Goal: Task Accomplishment & Management: Manage account settings

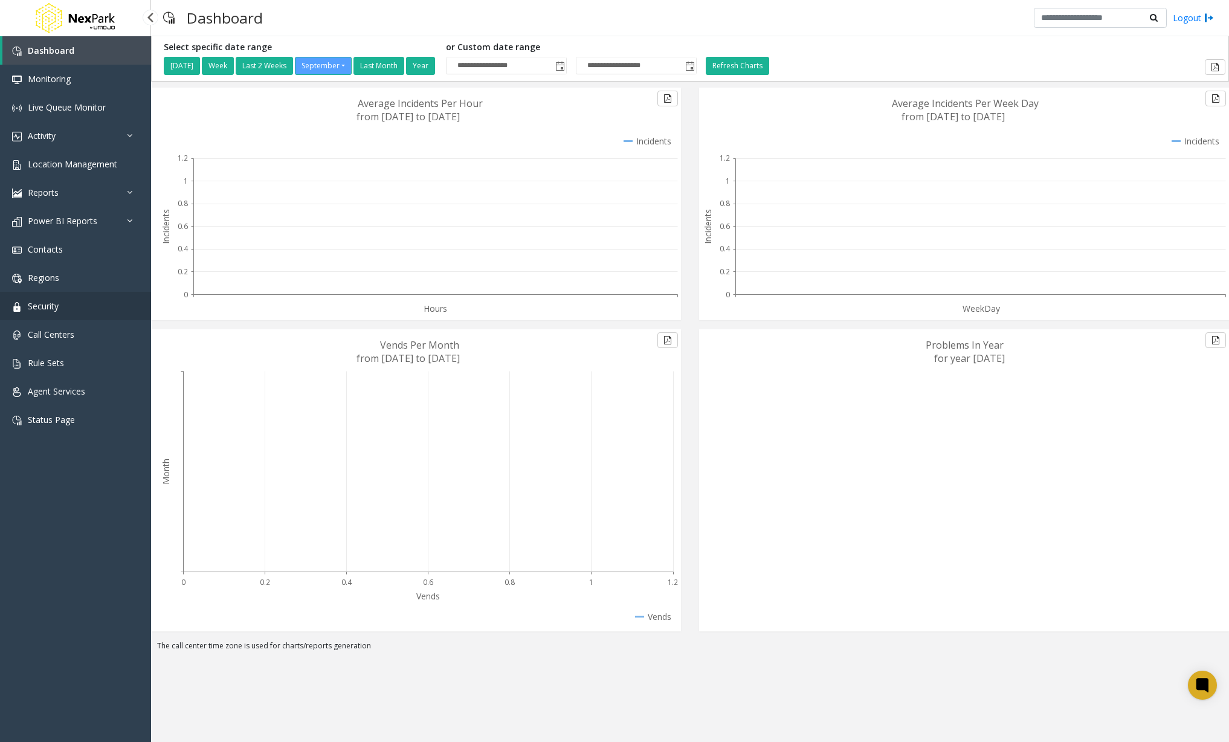
click at [77, 314] on link "Security" at bounding box center [75, 306] width 151 height 28
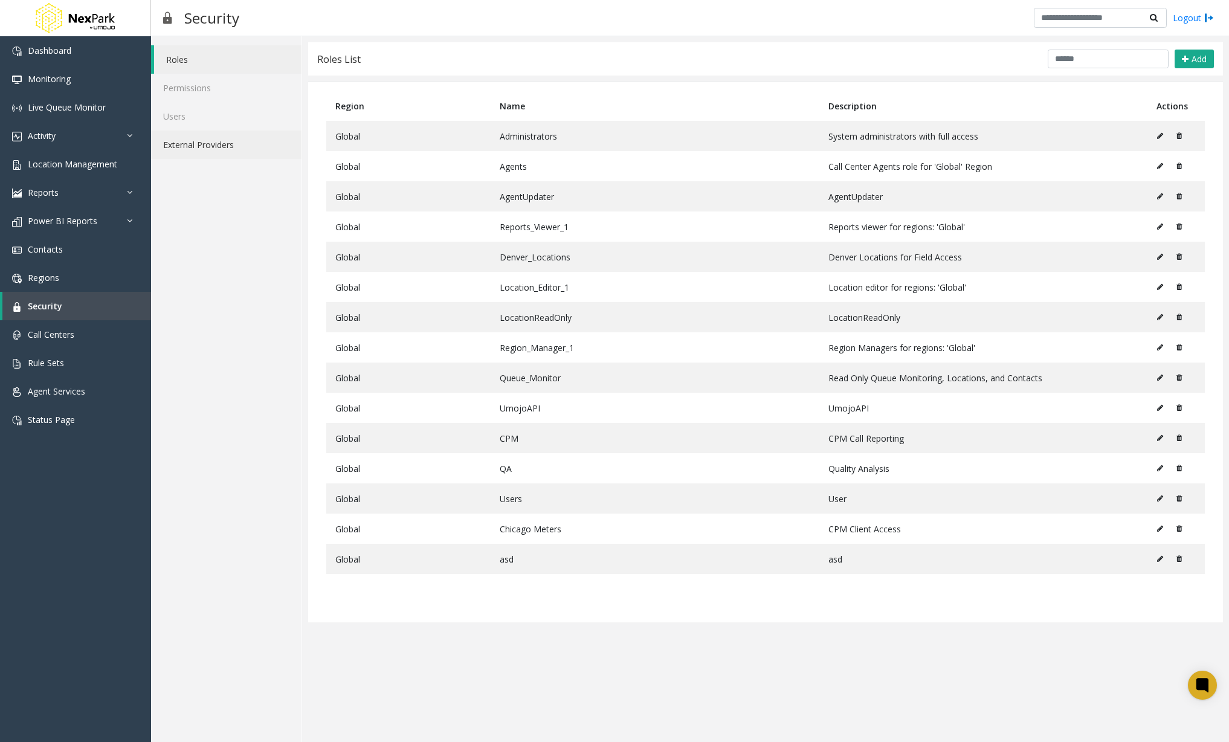
click at [222, 145] on link "External Providers" at bounding box center [226, 145] width 150 height 28
click at [221, 137] on link "External Providers" at bounding box center [226, 145] width 150 height 28
click at [218, 94] on link "Permissions" at bounding box center [226, 88] width 150 height 28
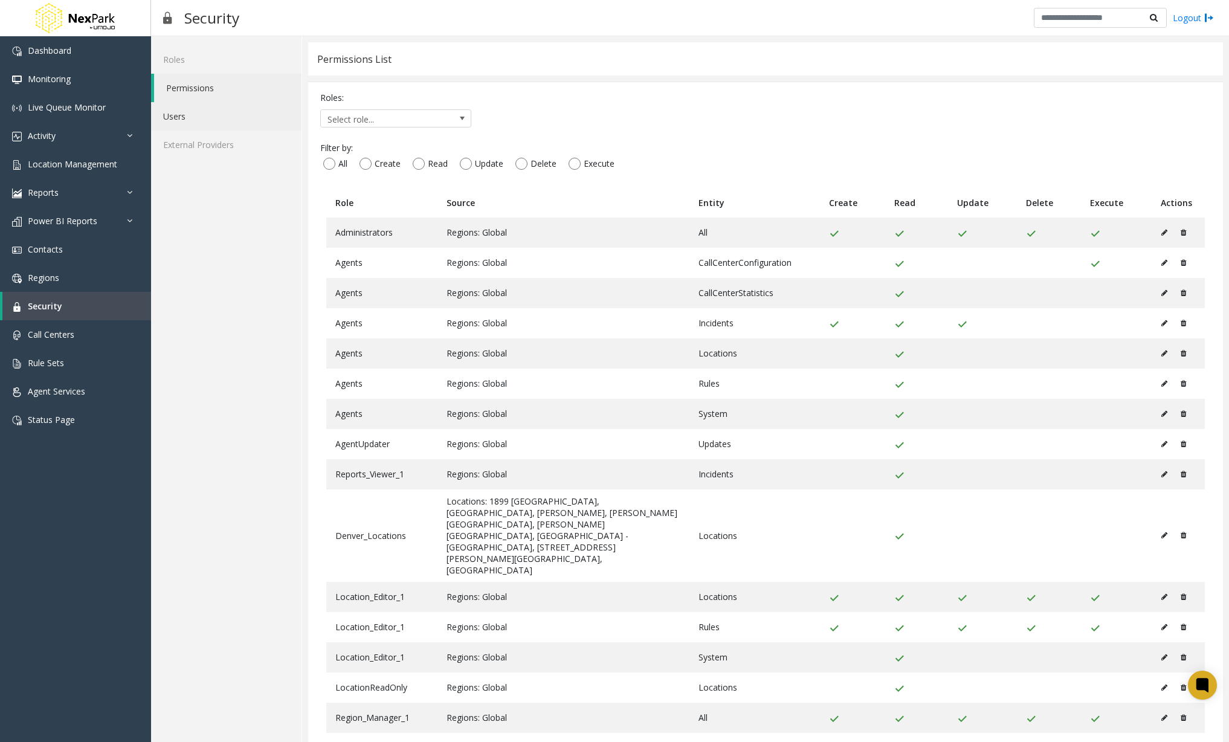
click at [212, 107] on link "Users" at bounding box center [226, 116] width 150 height 28
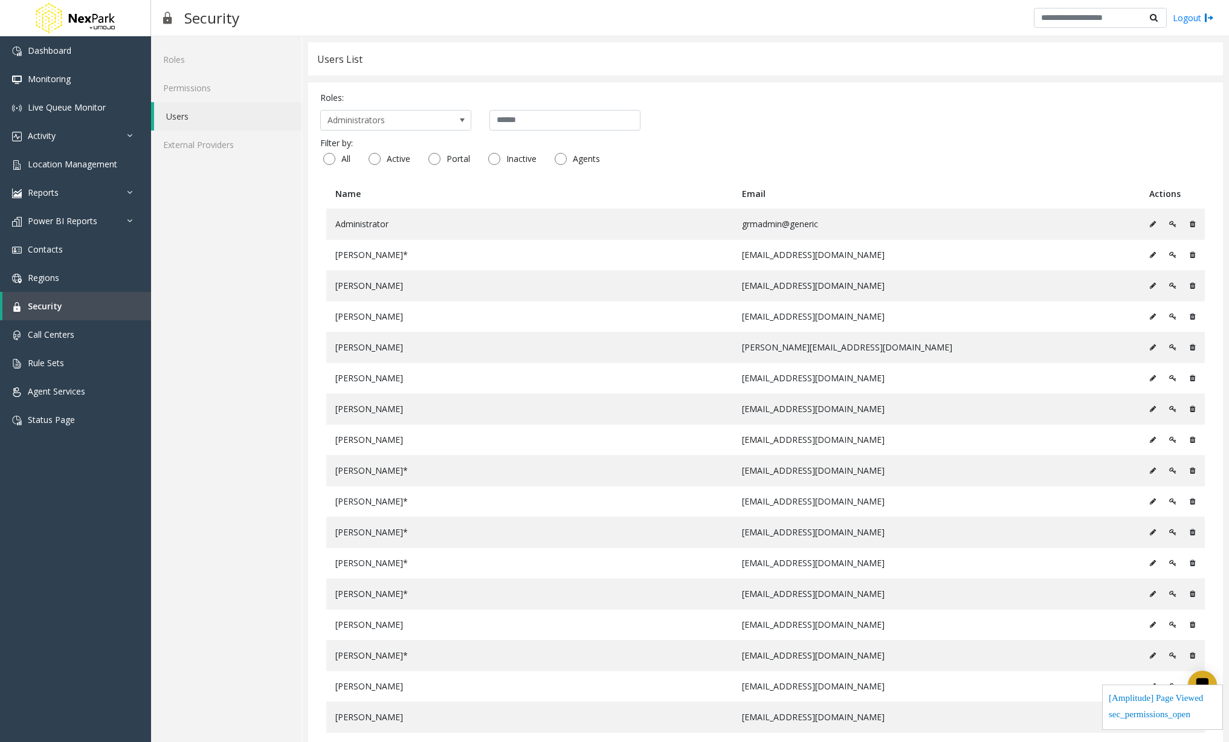
click at [214, 161] on div "Roles Permissions Users External Providers" at bounding box center [226, 442] width 151 height 813
click at [217, 149] on link "External Providers" at bounding box center [226, 145] width 150 height 28
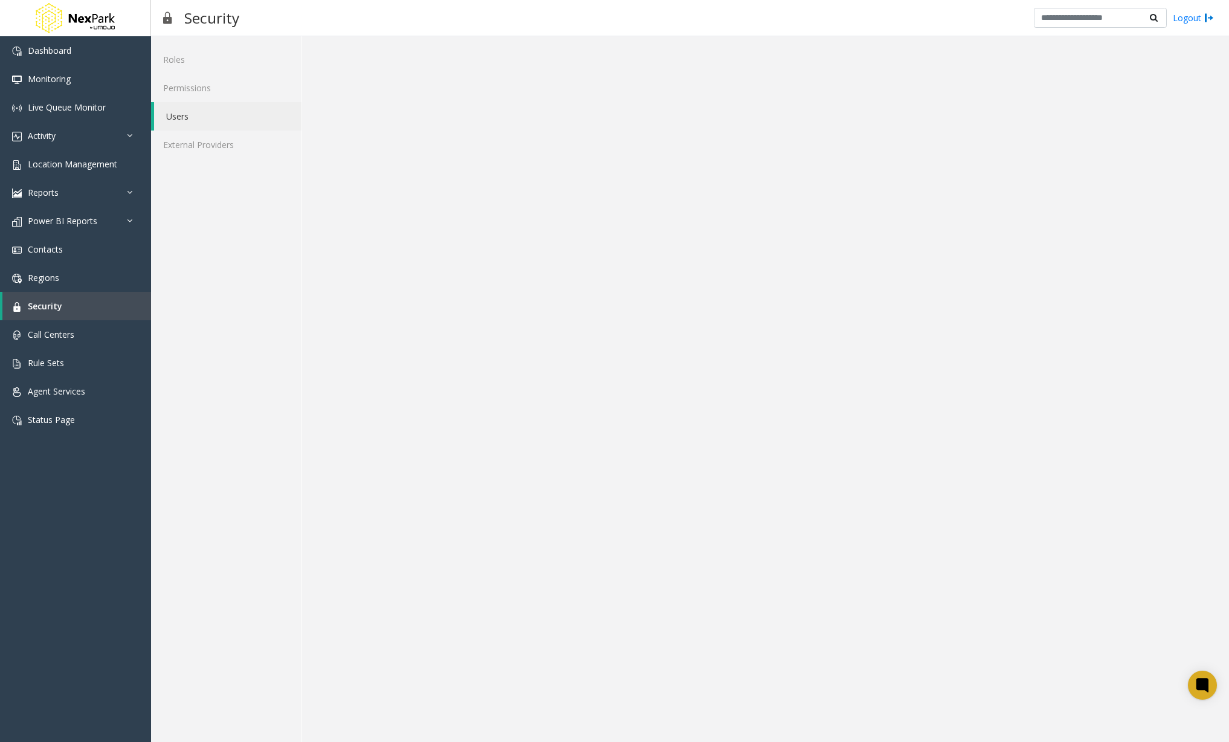
click at [204, 123] on link "Users" at bounding box center [227, 116] width 147 height 28
click at [71, 255] on link "Contacts" at bounding box center [75, 249] width 151 height 28
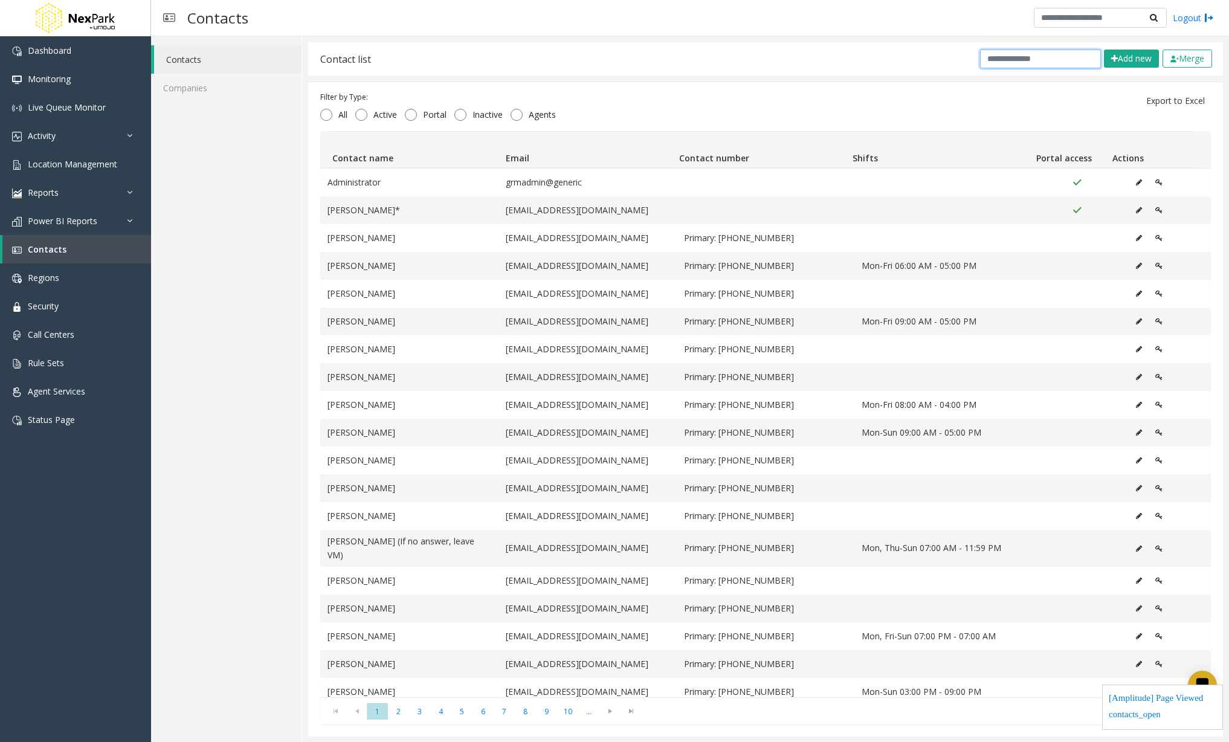
click at [1041, 62] on input "text" at bounding box center [1040, 59] width 121 height 19
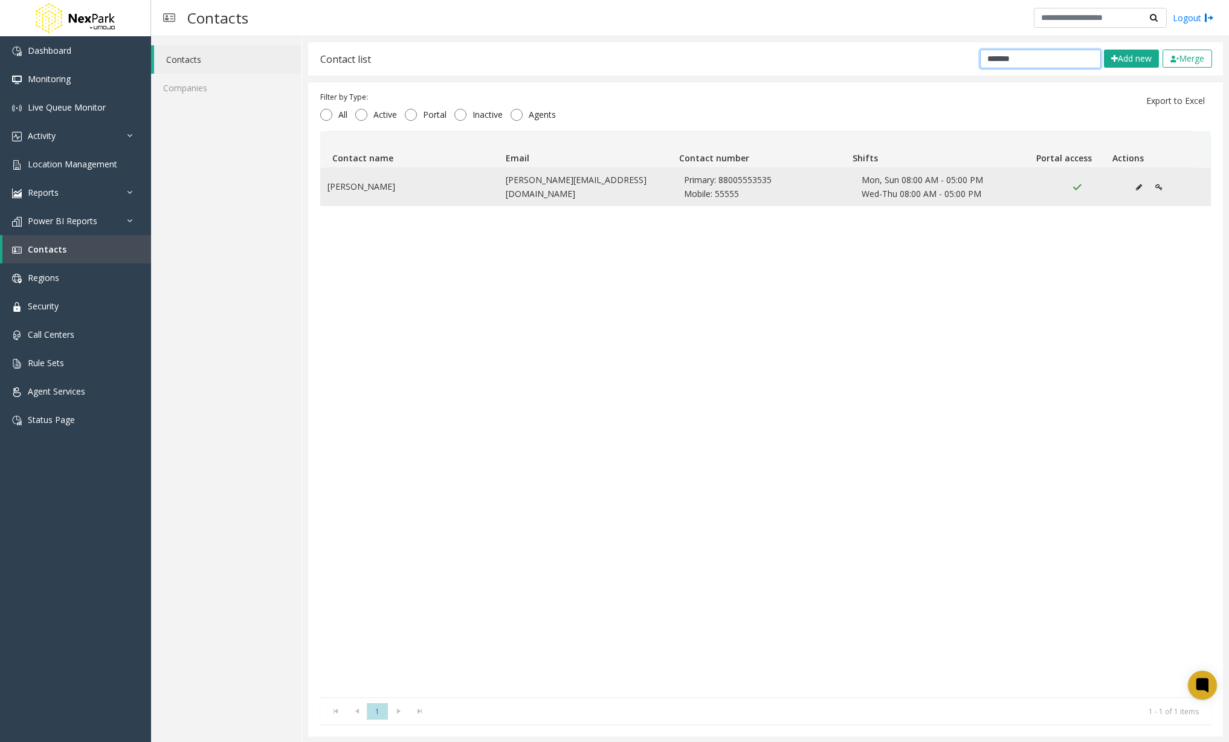
type input "*******"
click at [1155, 186] on icon "Data table" at bounding box center [1158, 187] width 7 height 7
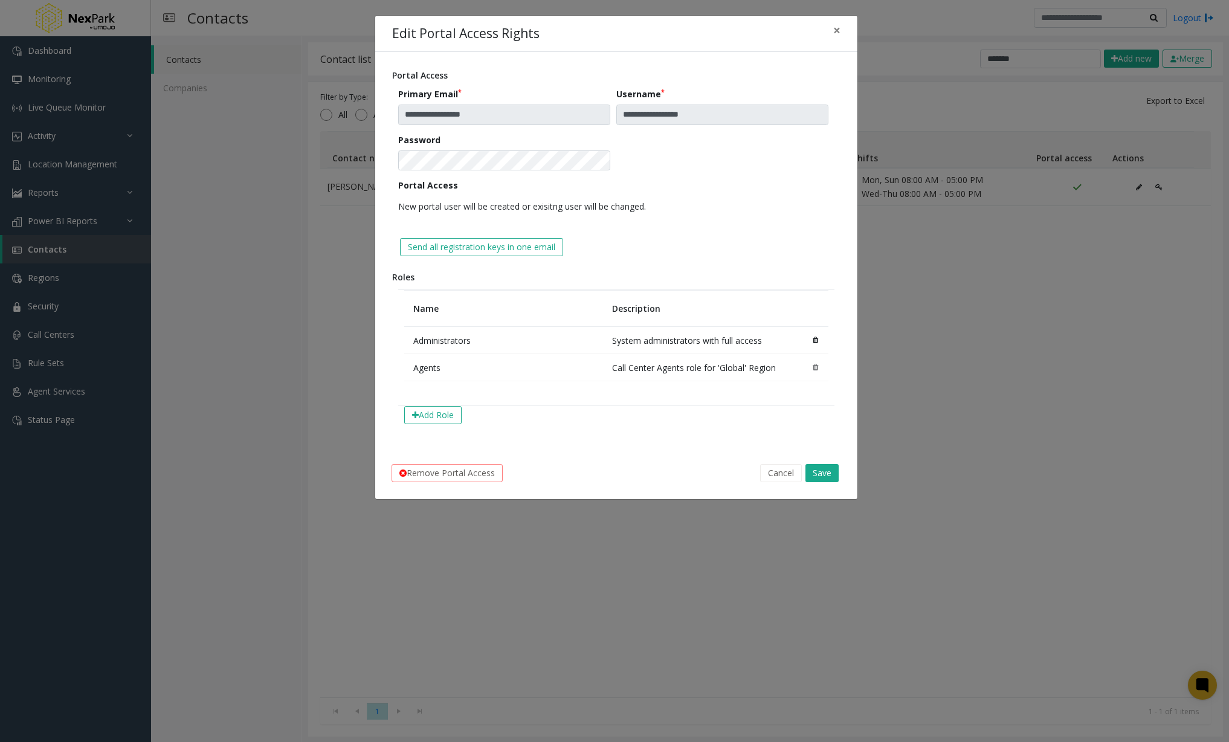
click at [813, 338] on icon at bounding box center [815, 340] width 5 height 7
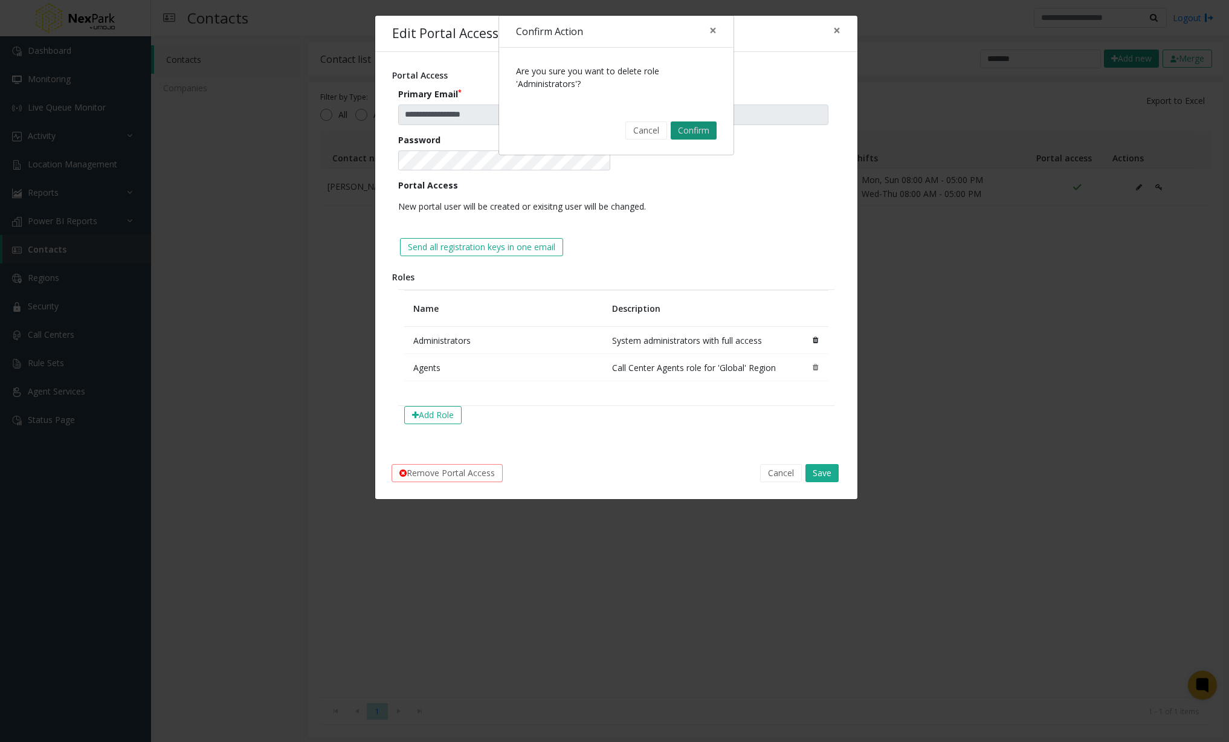
click at [694, 127] on button "Confirm" at bounding box center [694, 130] width 46 height 18
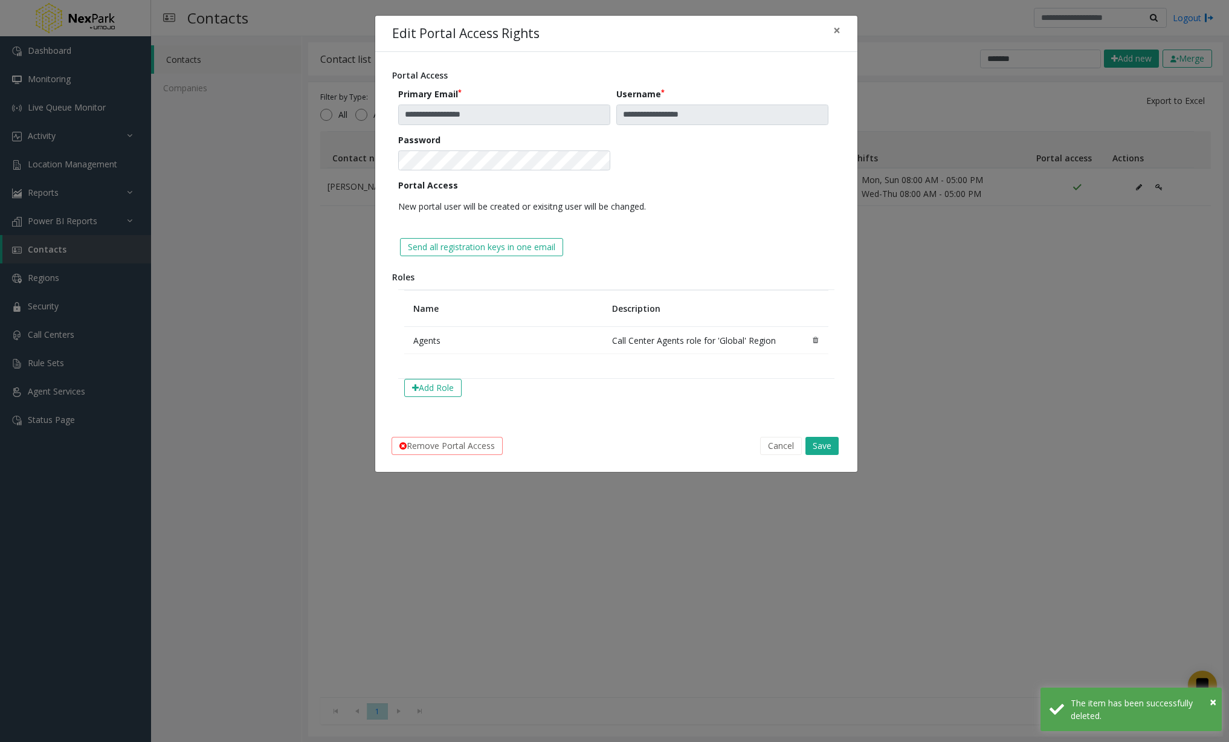
click at [725, 215] on p "New portal user will be created or exisitng user will be changed." at bounding box center [613, 206] width 430 height 21
click at [829, 448] on button "Save" at bounding box center [821, 446] width 33 height 18
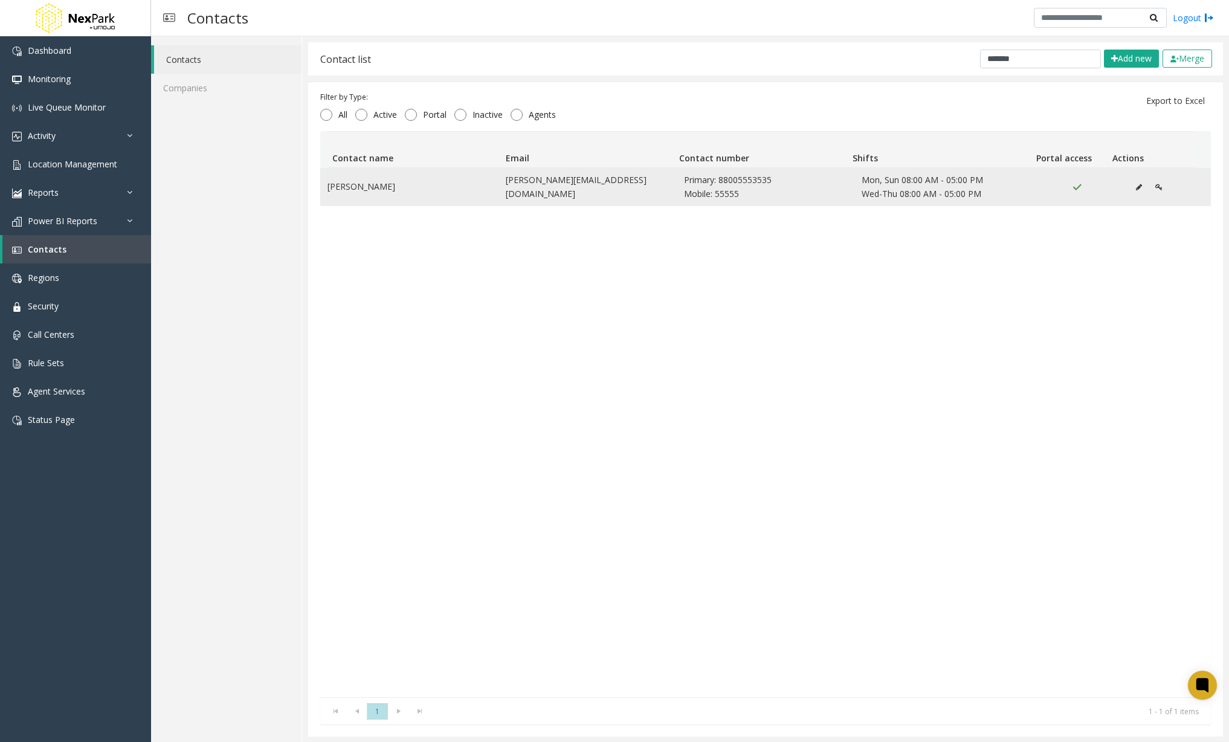
click at [1155, 188] on icon "Data table" at bounding box center [1158, 187] width 7 height 7
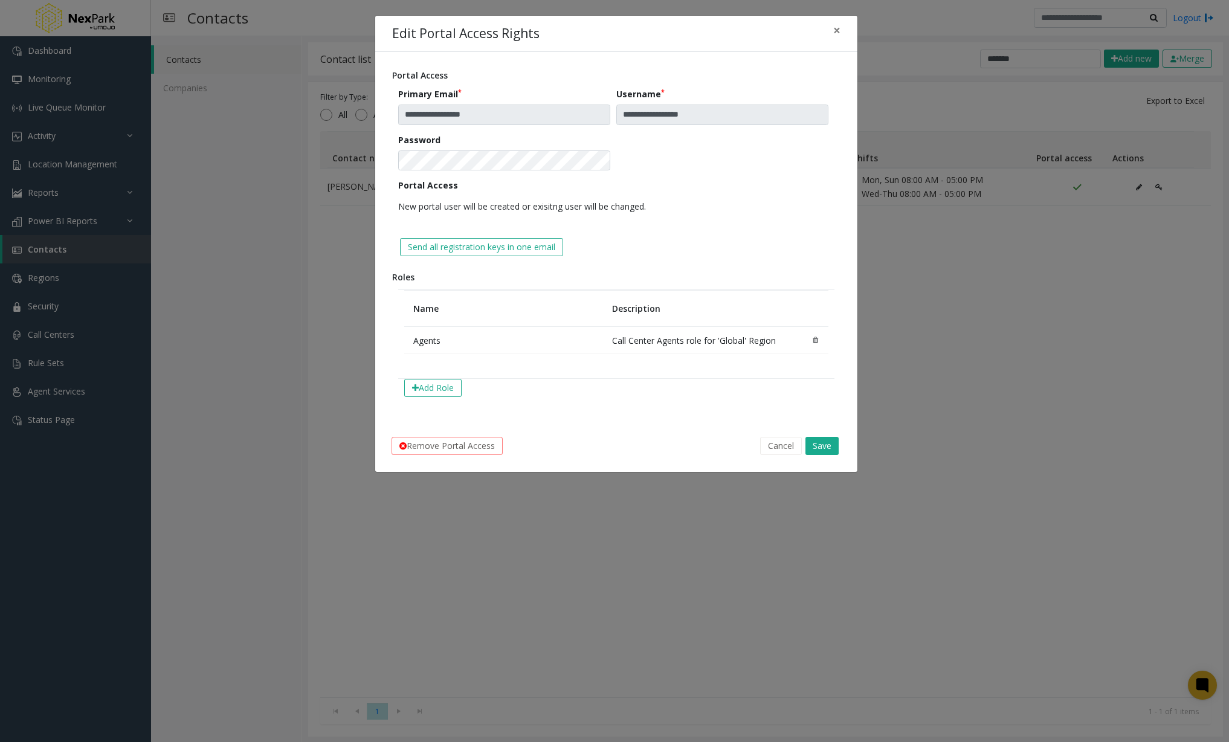
click at [791, 181] on div "Portal Access New portal user will be created or exisitng user will be changed." at bounding box center [616, 198] width 436 height 38
click at [824, 445] on button "Save" at bounding box center [821, 446] width 33 height 18
click at [830, 34] on button "×" at bounding box center [837, 31] width 24 height 30
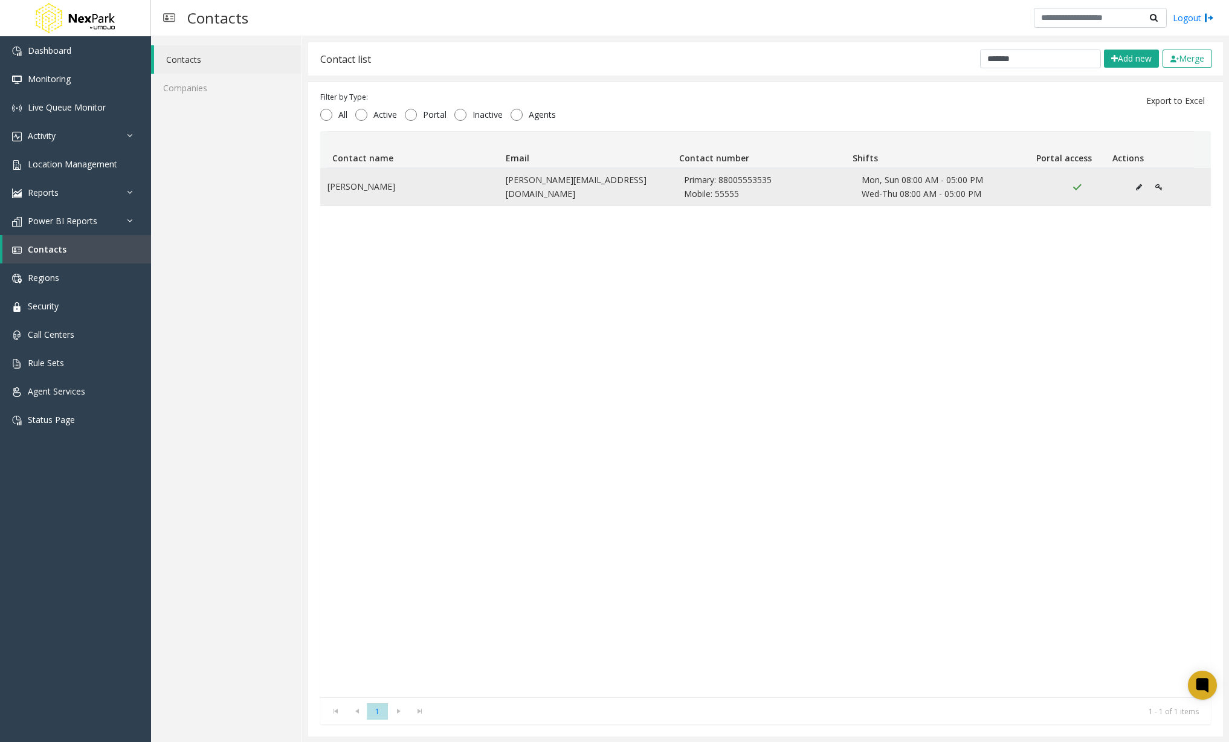
click at [365, 193] on td "Mikhail Klimanov" at bounding box center [409, 187] width 178 height 37
click at [1155, 185] on icon "Data table" at bounding box center [1158, 187] width 7 height 7
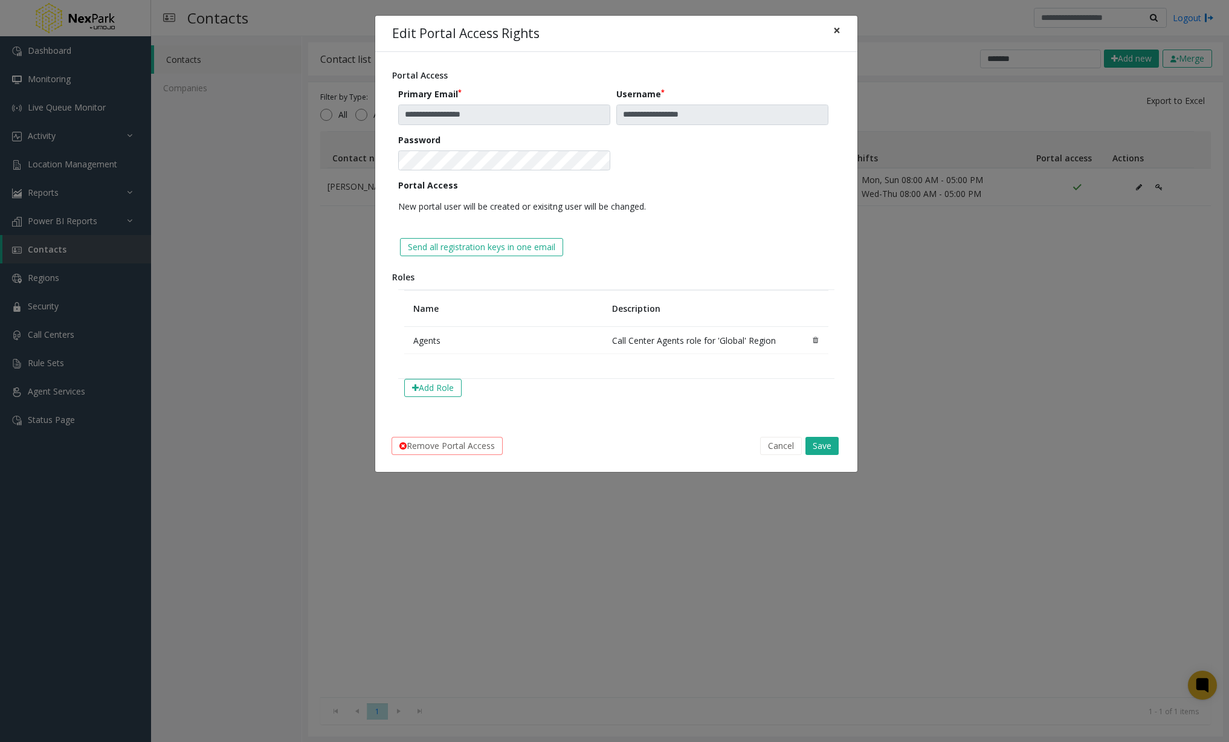
click at [840, 35] on button "×" at bounding box center [837, 31] width 24 height 30
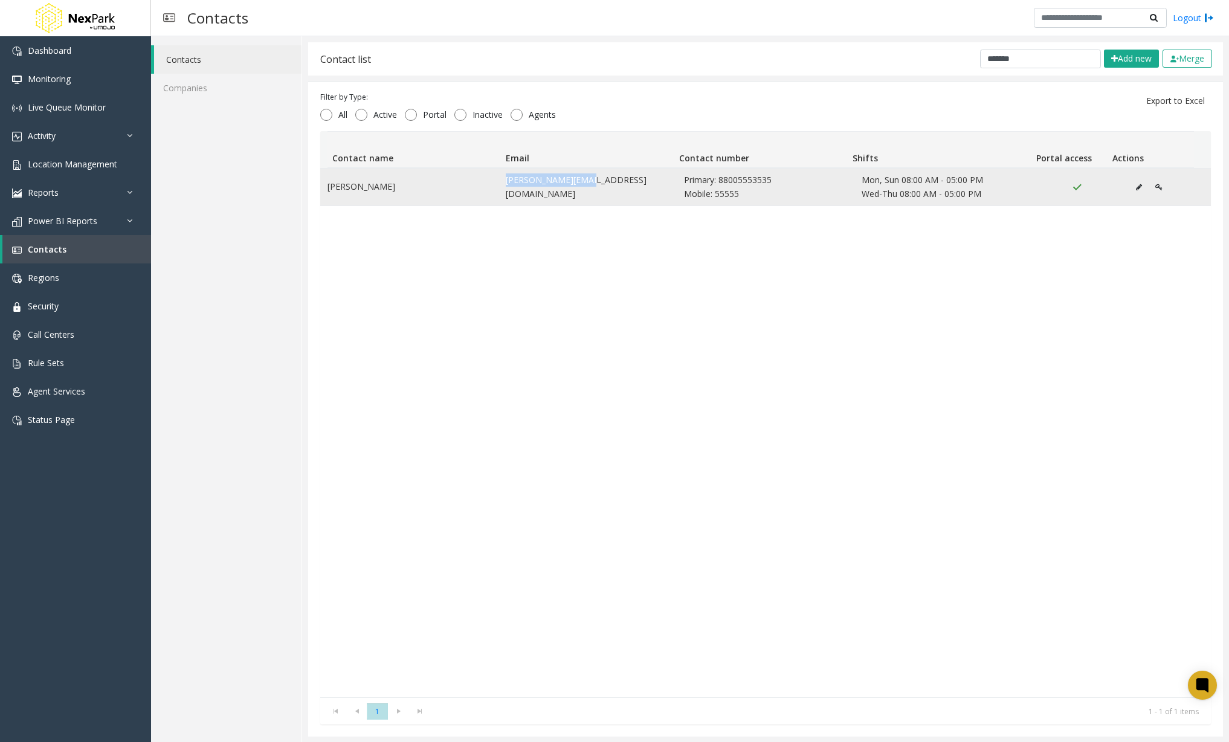
drag, startPoint x: 611, startPoint y: 185, endPoint x: 498, endPoint y: 187, distance: 113.0
click at [498, 187] on td "mikhailk@umojo.com" at bounding box center [587, 187] width 178 height 37
copy td "mikhailk@umojo.com"
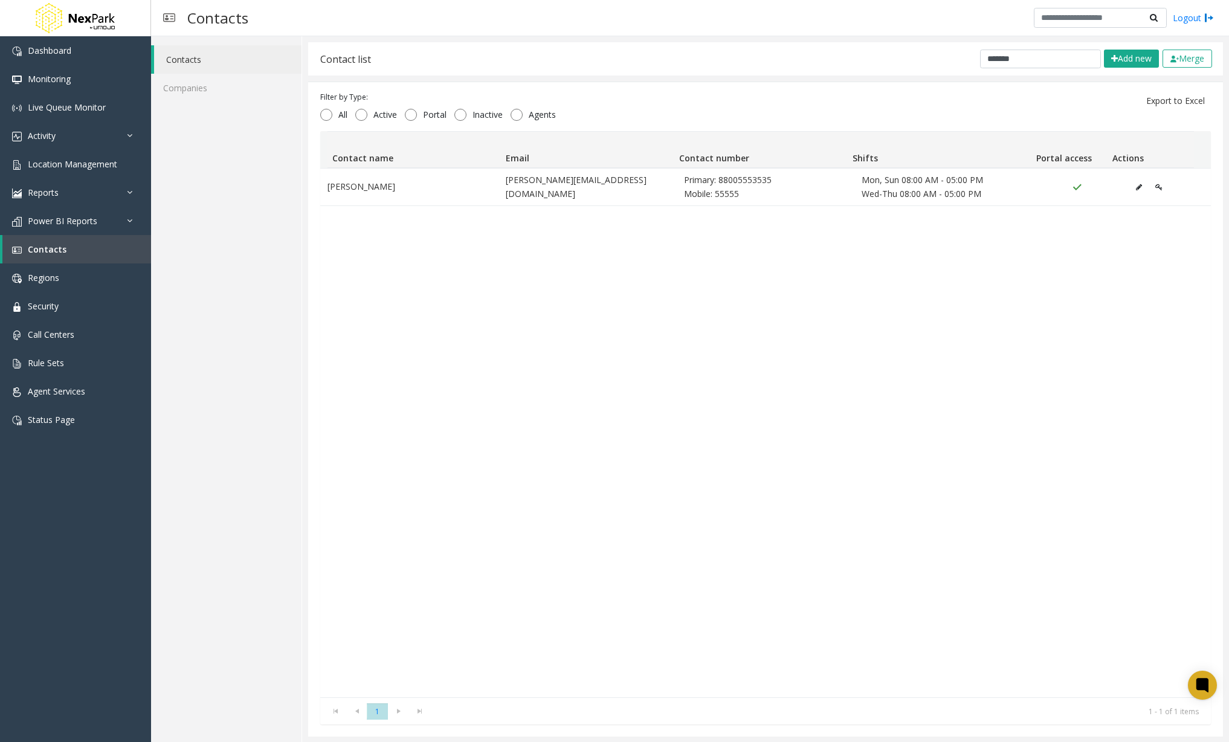
click at [541, 355] on div "Mikhail Klimanov mikhailk@umojo.com Primary: 88005553535 Mobile: 55555 Mon, Sun…" at bounding box center [765, 432] width 891 height 529
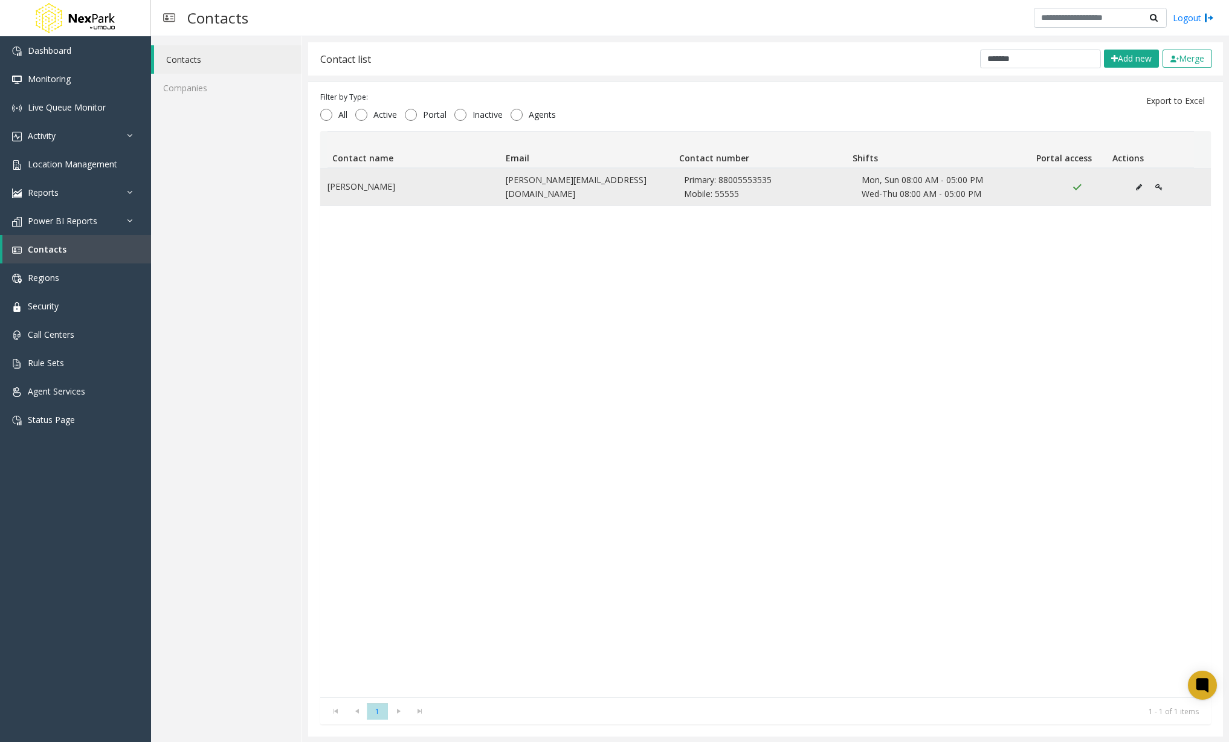
drag, startPoint x: 399, startPoint y: 185, endPoint x: 321, endPoint y: 189, distance: 78.6
click at [321, 189] on td "Mikhail Klimanov" at bounding box center [409, 187] width 178 height 37
copy td "Mikhail Klimanov"
